Goal: Task Accomplishment & Management: Manage account settings

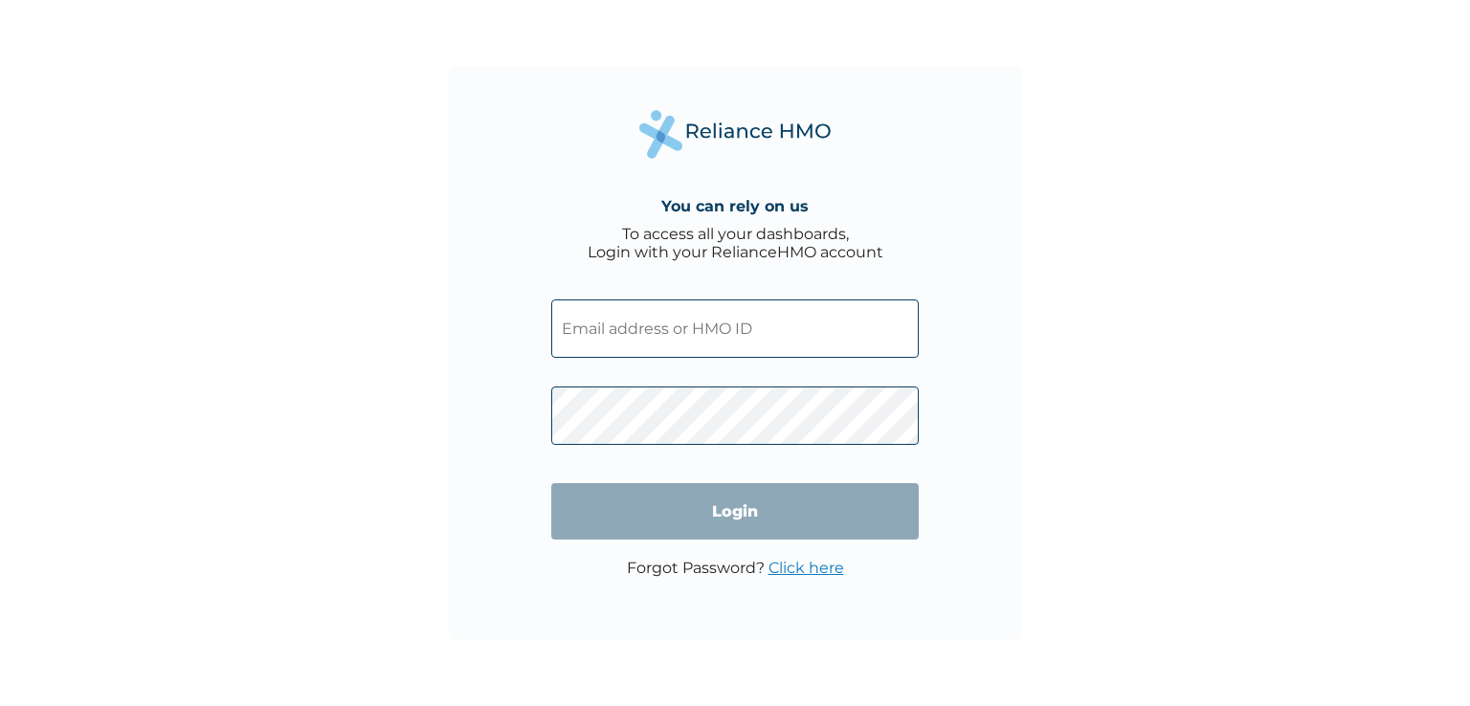
click at [697, 338] on input "text" at bounding box center [735, 329] width 368 height 58
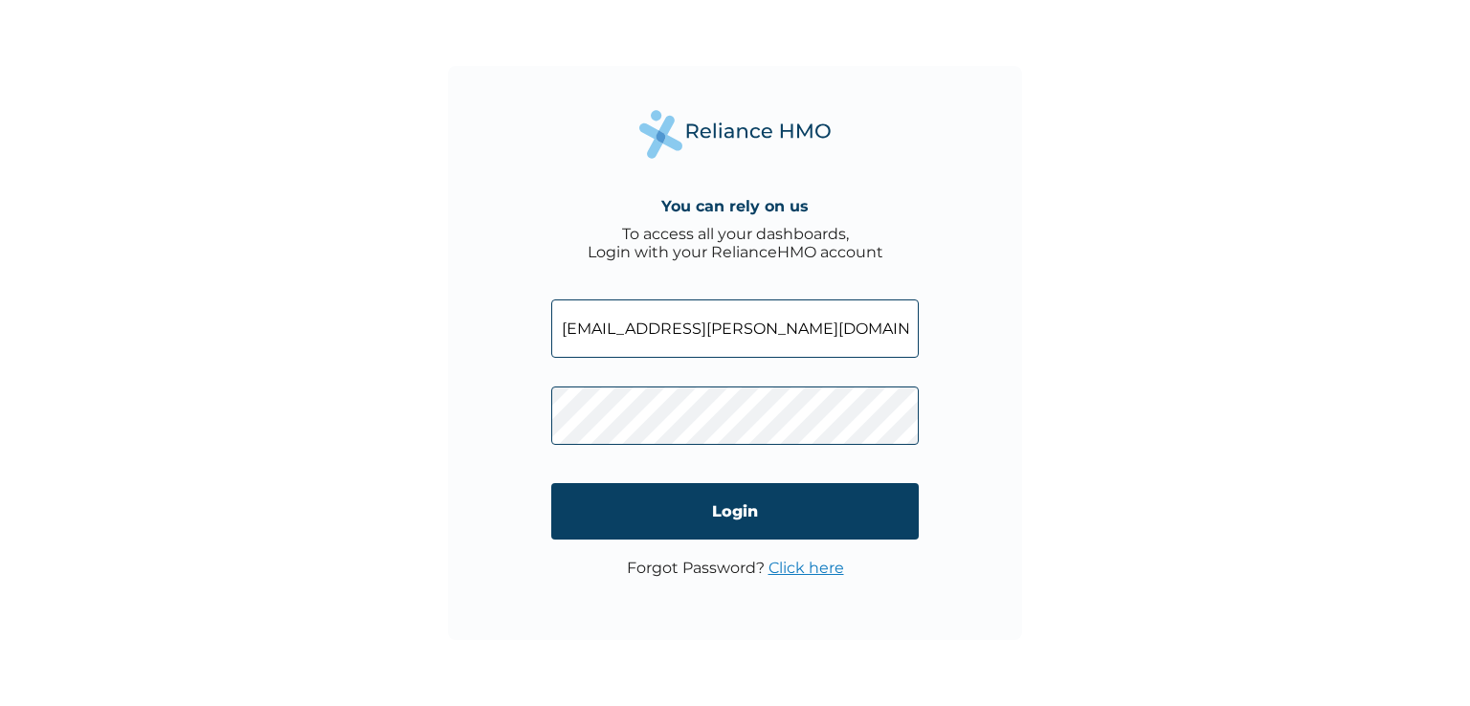
type input "samson.agbesi@mota-engil.ng"
click input "Login" at bounding box center [735, 511] width 368 height 56
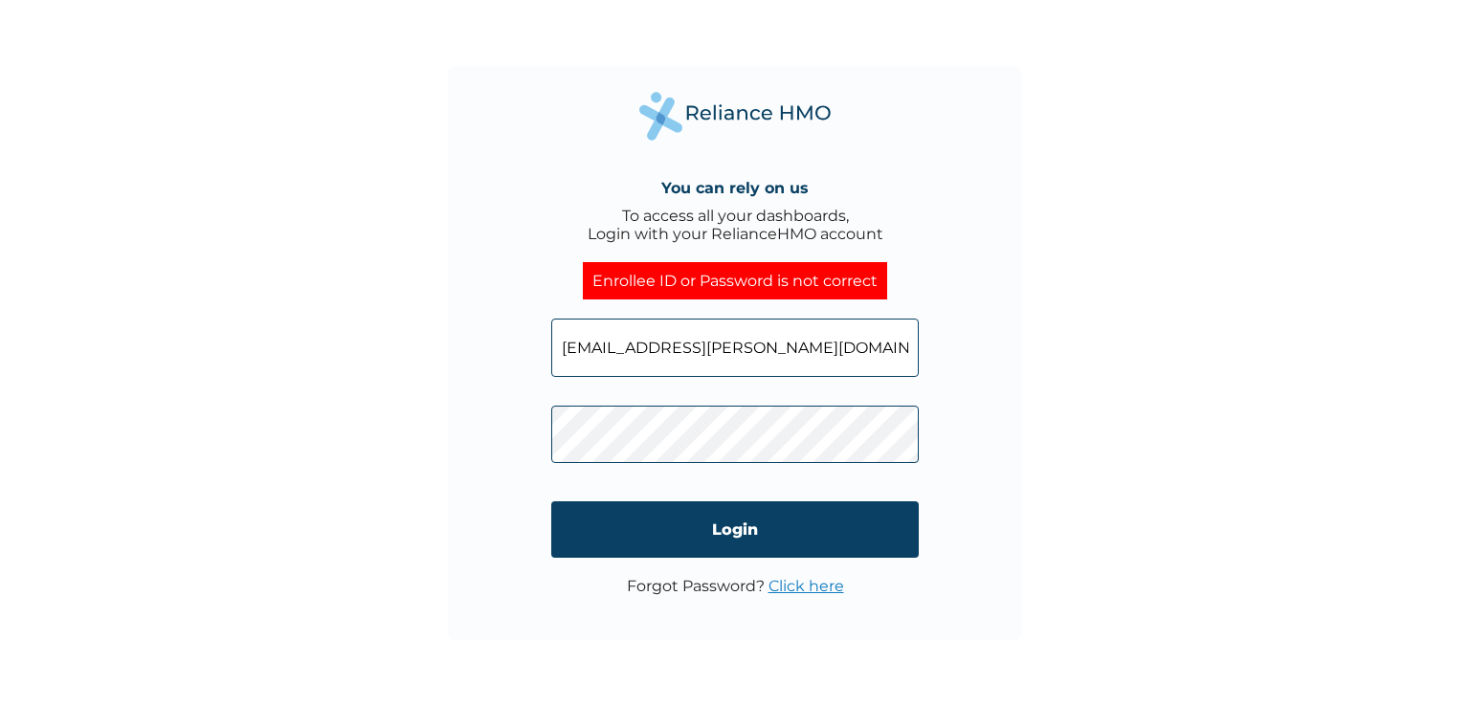
click at [853, 358] on input "samson.agbesi@mota-engil.ng" at bounding box center [735, 348] width 368 height 58
type input "s"
click at [853, 359] on input "text" at bounding box center [735, 348] width 368 height 58
type input "samson.agbesi@mota-engil.ng"
click at [799, 589] on link "Click here" at bounding box center [807, 586] width 76 height 18
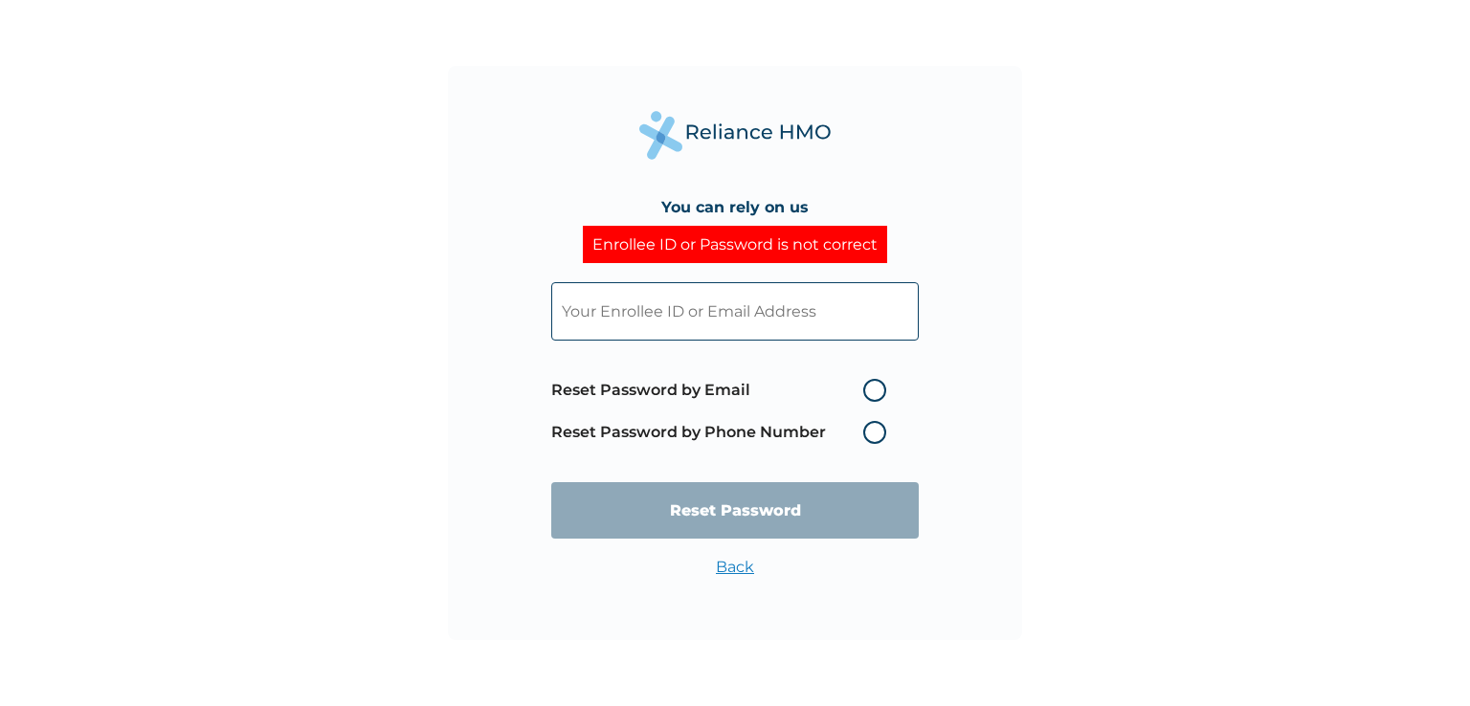
click at [734, 308] on input "text" at bounding box center [735, 311] width 368 height 58
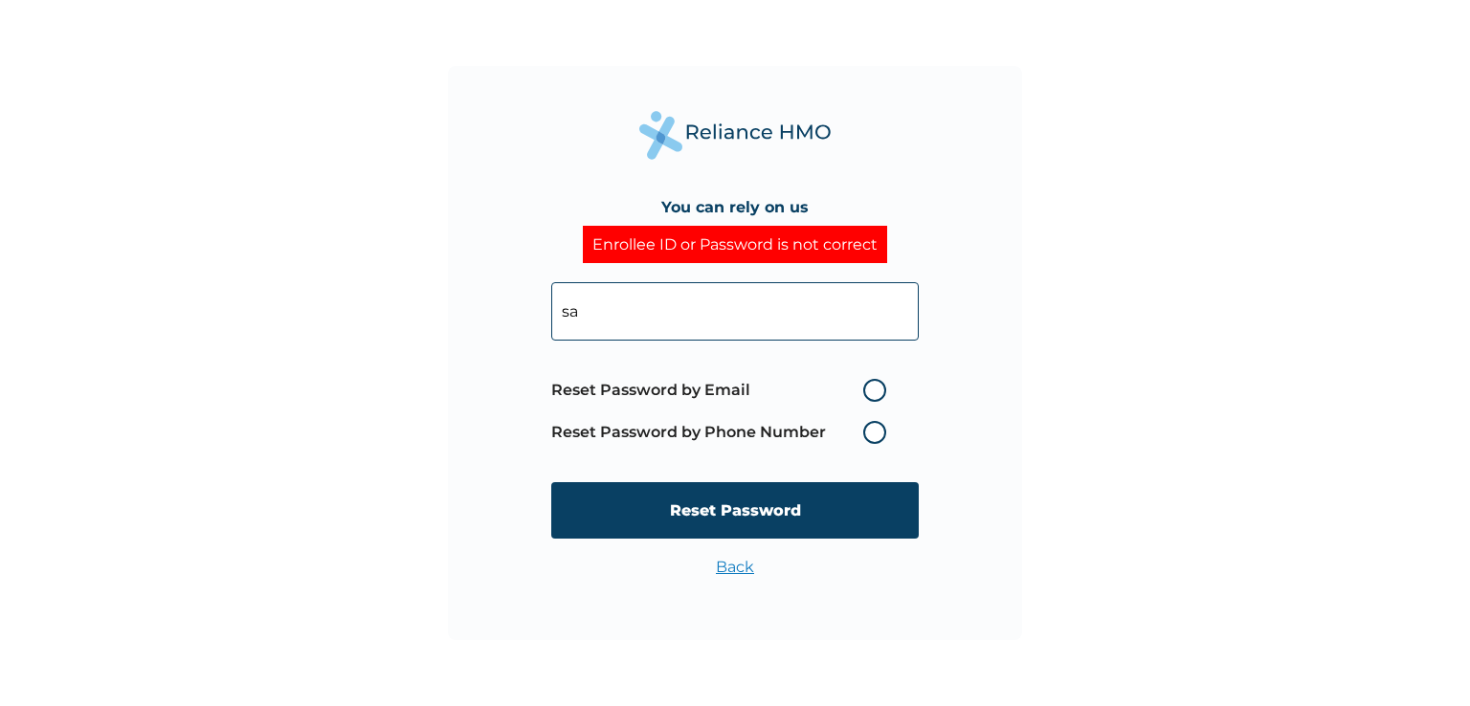
click at [594, 312] on input "sa" at bounding box center [735, 311] width 368 height 58
paste input "amson.agbesi@mota-engil.ng"
click at [580, 310] on input "saamson.agbesi@mota-engil.ng" at bounding box center [735, 311] width 368 height 58
type input "samson.agbesi@mota-engil.ng"
click at [877, 432] on label "Reset Password by Phone Number" at bounding box center [723, 432] width 345 height 23
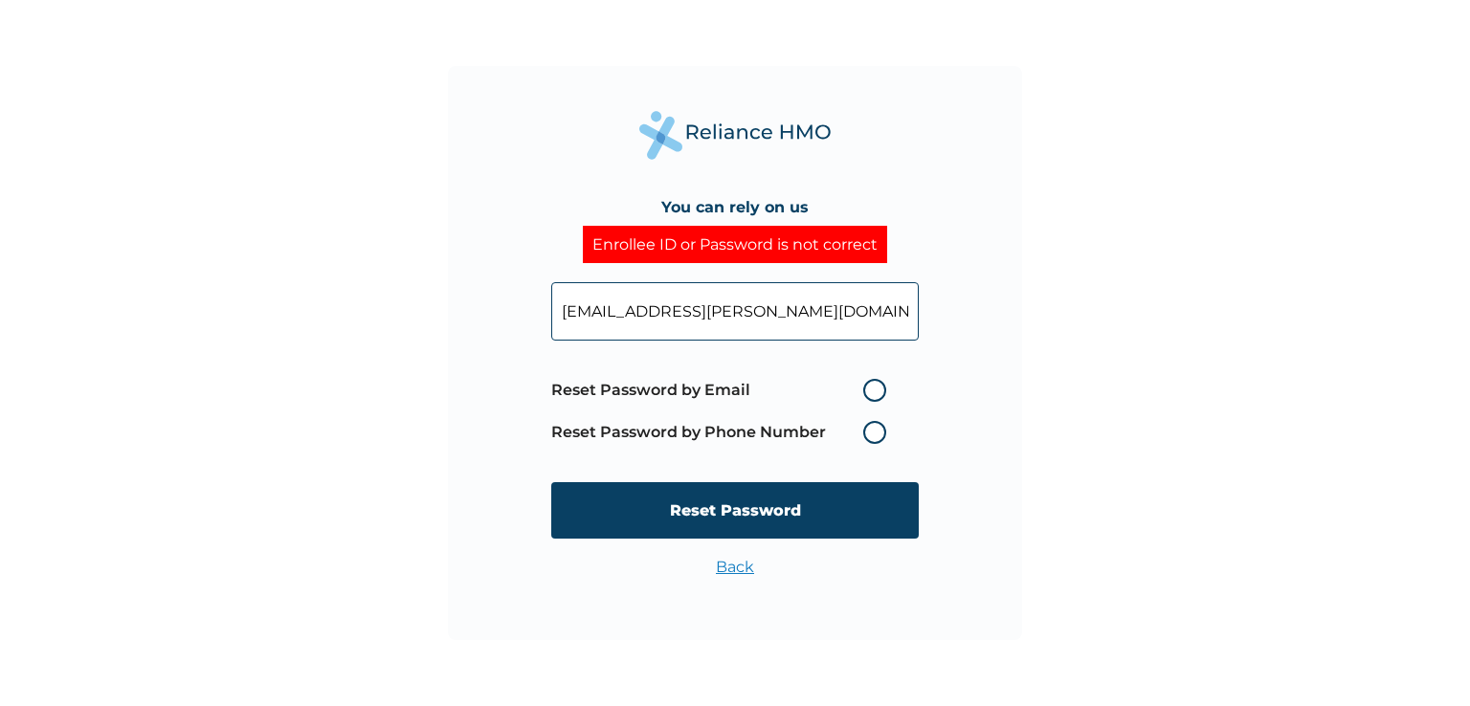
click at [872, 434] on label "Reset Password by Phone Number" at bounding box center [723, 432] width 345 height 23
click at [819, 303] on input "samson.agbesi@mota-engil.ng" at bounding box center [735, 311] width 368 height 58
click at [874, 434] on label "Reset Password by Phone Number" at bounding box center [723, 432] width 345 height 23
click at [874, 393] on label "Reset Password by Email" at bounding box center [723, 390] width 345 height 23
click at [867, 393] on input "Reset Password by Email" at bounding box center [852, 390] width 31 height 31
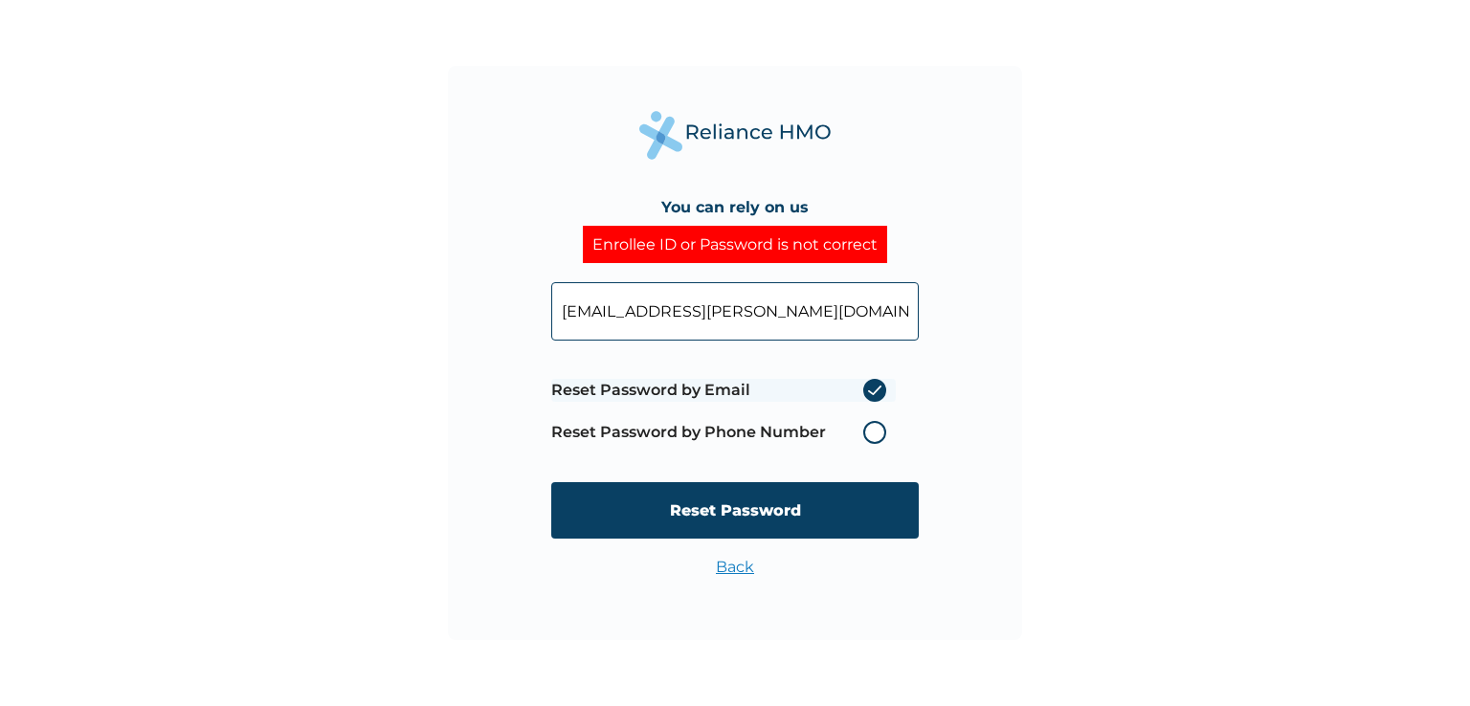
radio input "true"
click at [875, 436] on label "Reset Password by Phone Number" at bounding box center [723, 432] width 345 height 23
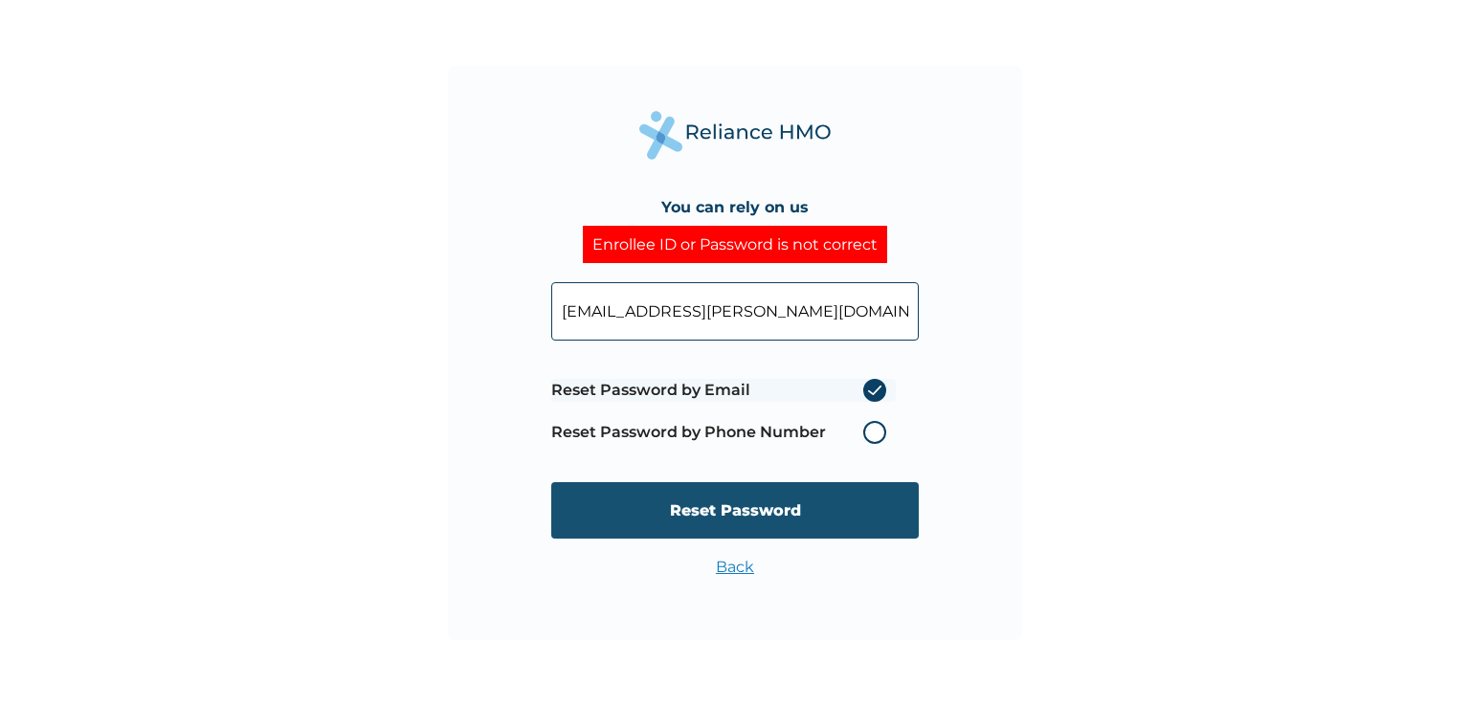
click at [758, 513] on input "Reset Password" at bounding box center [735, 510] width 368 height 56
